Goal: Find specific page/section: Find specific page/section

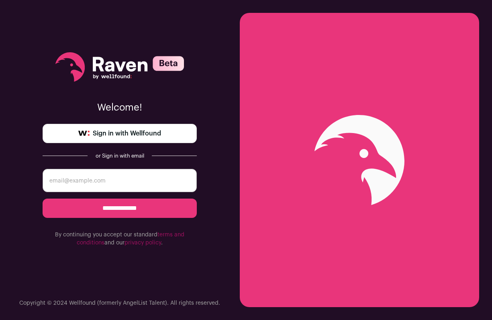
click at [168, 136] on link "Sign in with Wellfound" at bounding box center [120, 133] width 154 height 19
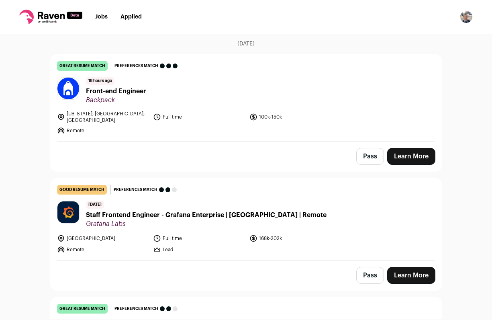
scroll to position [64, 0]
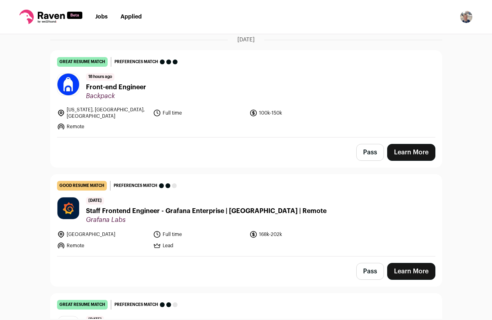
click at [141, 91] on span "Front-end Engineer" at bounding box center [116, 87] width 60 height 10
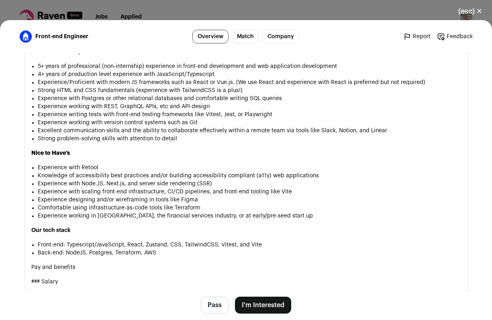
scroll to position [1111, 0]
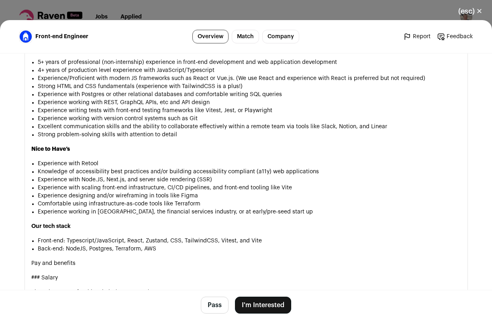
click at [277, 42] on link "Company" at bounding box center [280, 37] width 37 height 14
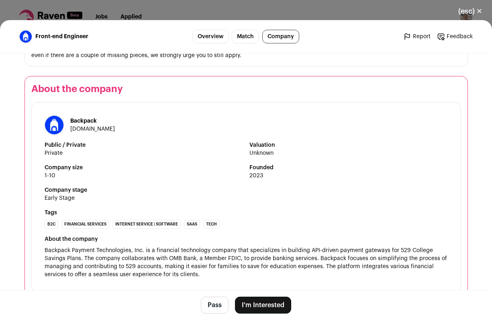
scroll to position [1664, 0]
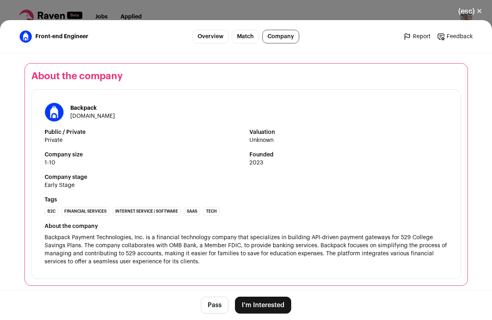
click at [104, 113] on link "[DOMAIN_NAME]" at bounding box center [92, 116] width 45 height 6
